Goal: Find specific page/section: Find specific page/section

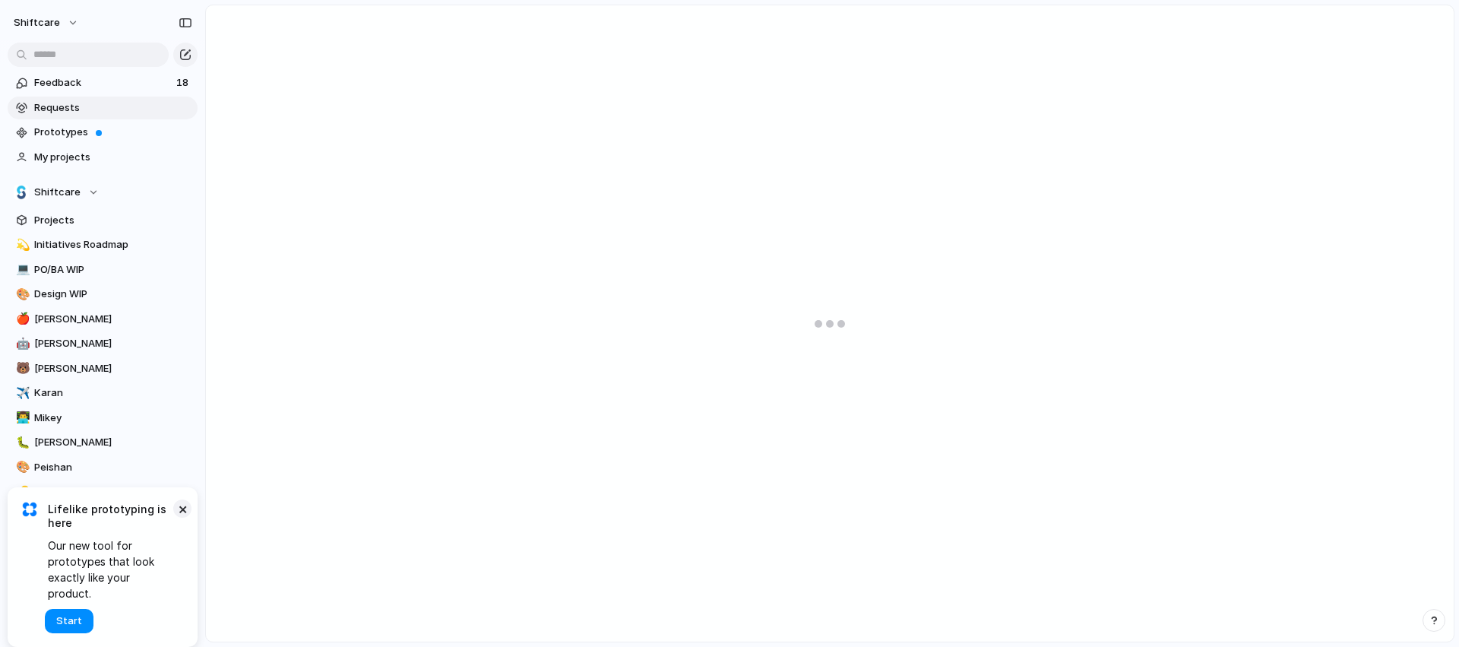
click at [188, 518] on button "×" at bounding box center [182, 508] width 18 height 18
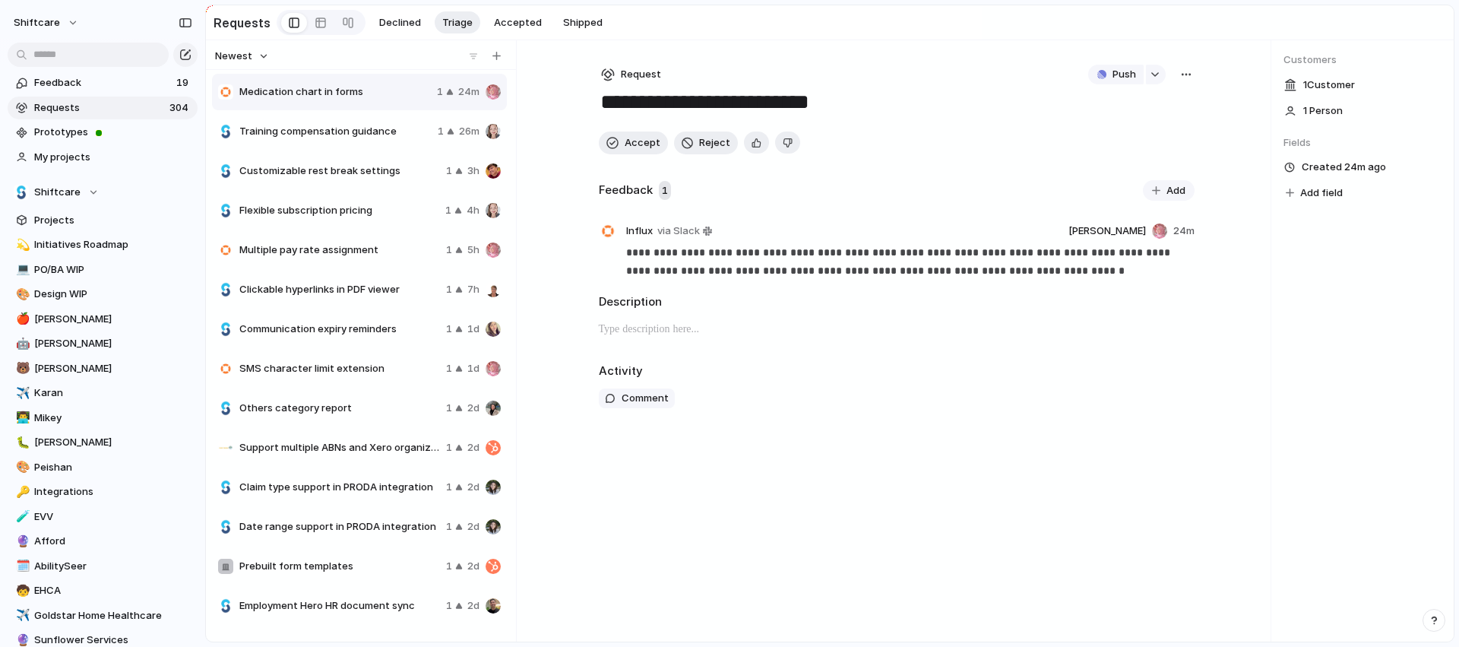
click at [324, 100] on span "Medication chart in forms" at bounding box center [335, 91] width 192 height 15
